Goal: Register for event/course

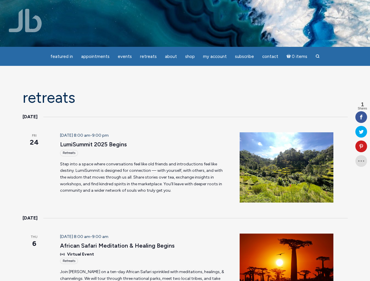
click at [185, 141] on header "[DATE] 8:00 am - 9:00 pm LumiSummit 2025 Begins Retreats" at bounding box center [143, 145] width 166 height 24
click at [95, 57] on span "Appointments" at bounding box center [95, 56] width 28 height 5
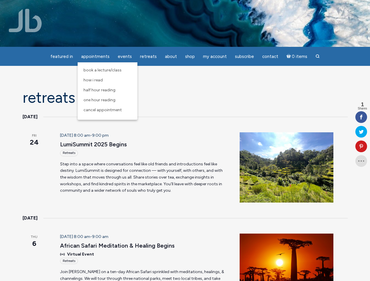
click at [125, 57] on span "Events" at bounding box center [125, 56] width 14 height 5
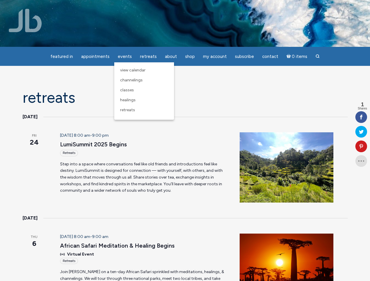
click at [171, 57] on span "About" at bounding box center [171, 56] width 12 height 5
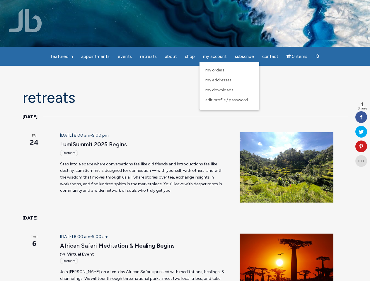
click at [215, 57] on span "My Account" at bounding box center [215, 56] width 24 height 5
click at [361, 147] on icon at bounding box center [362, 146] width 12 height 5
click at [0, 0] on div "Pin It on Pinterest" at bounding box center [0, 0] width 0 height 0
